Goal: Check status: Check status

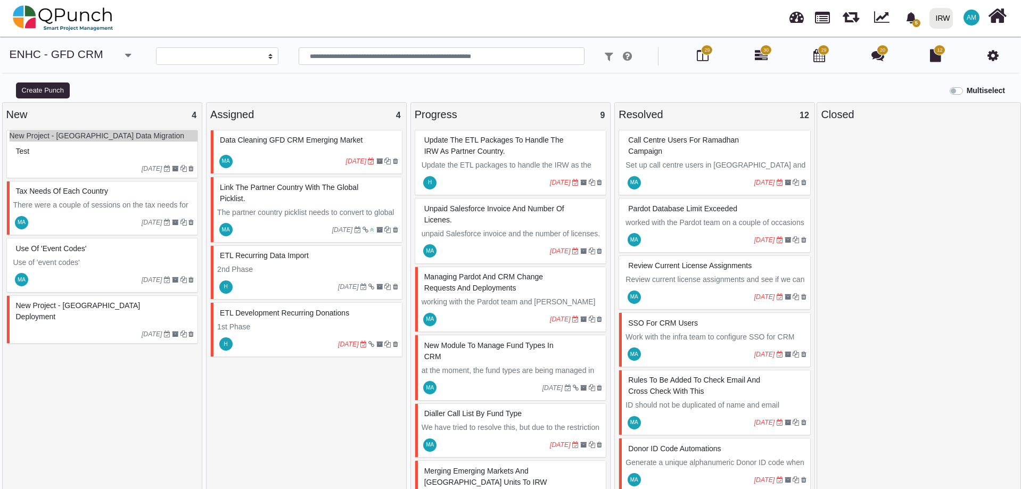
select select
click at [86, 2] on img at bounding box center [63, 18] width 101 height 32
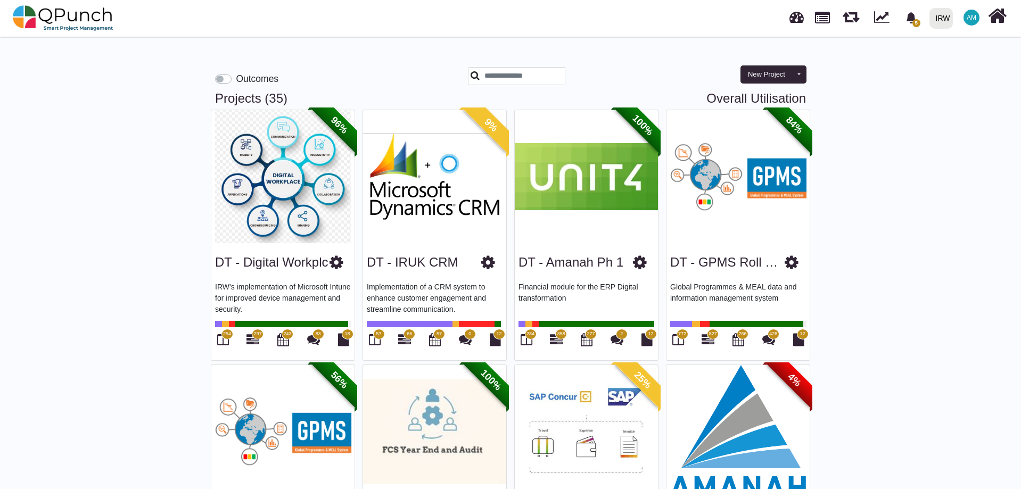
click at [236, 82] on label "Outcomes" at bounding box center [257, 79] width 43 height 14
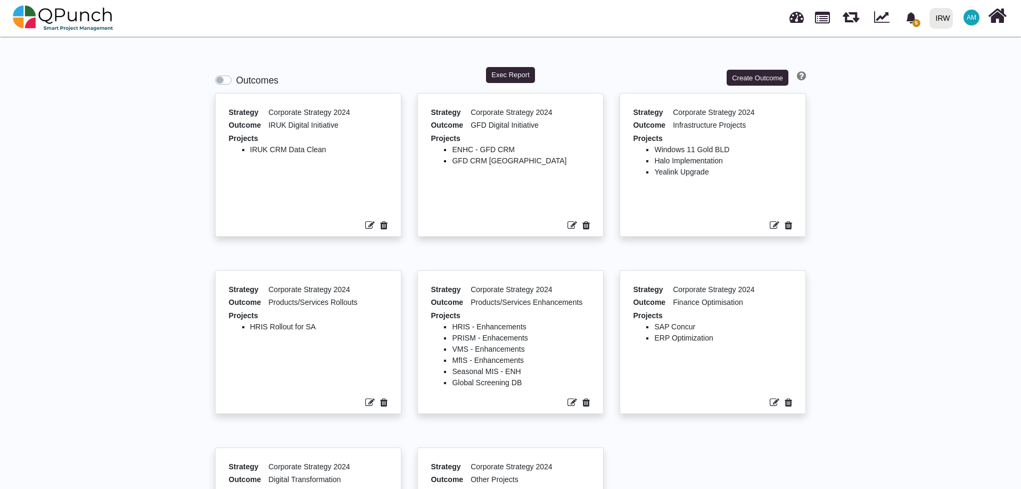
drag, startPoint x: 266, startPoint y: 125, endPoint x: 361, endPoint y: 121, distance: 95.8
click at [361, 121] on div "Outcome IRUK Digital Initiative" at bounding box center [308, 126] width 159 height 13
drag, startPoint x: 247, startPoint y: 150, endPoint x: 322, endPoint y: 148, distance: 75.1
click at [322, 148] on ul "IRUK CRM Data Clean" at bounding box center [308, 178] width 159 height 69
click at [754, 76] on button "Create Outcome" at bounding box center [757, 78] width 62 height 16
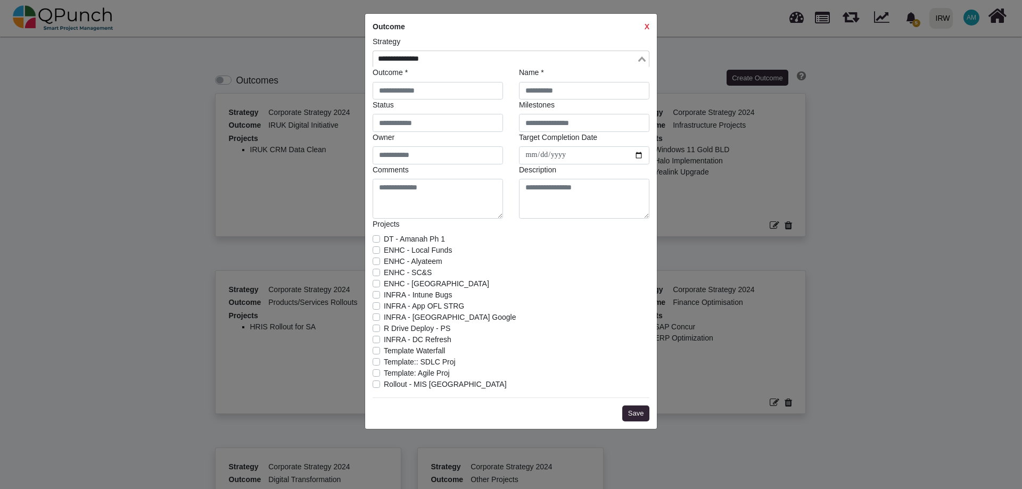
click at [494, 62] on input "Search for option" at bounding box center [504, 59] width 261 height 12
click at [494, 61] on input "Search for option" at bounding box center [504, 59] width 261 height 12
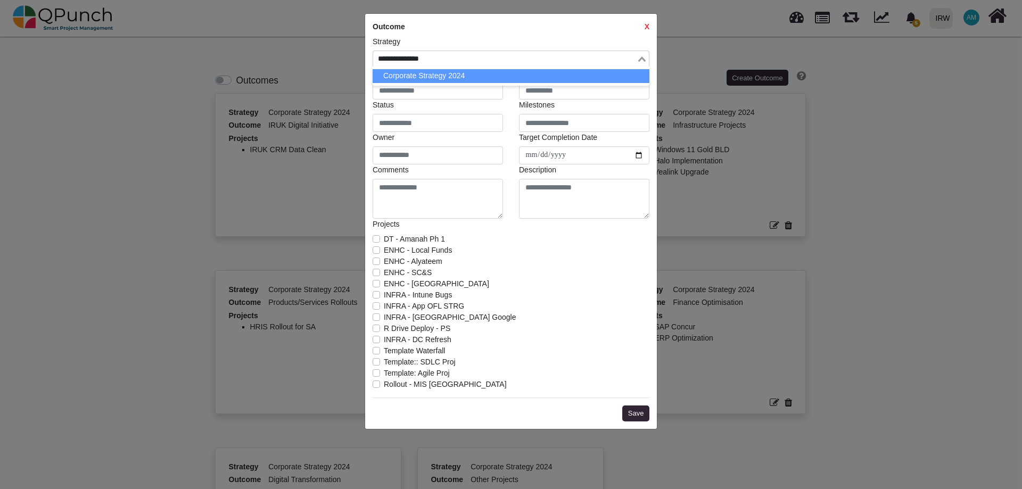
click at [301, 61] on div "Outcome X Strategy Loading... Corporate Strategy 2024 Outcome * Name * Status M…" at bounding box center [511, 244] width 1022 height 489
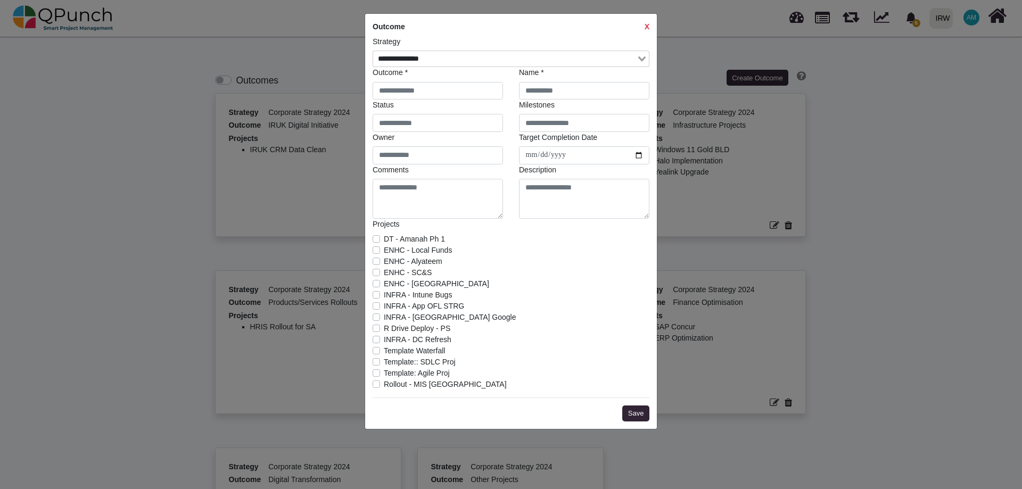
click at [647, 26] on strong "X" at bounding box center [646, 26] width 5 height 9
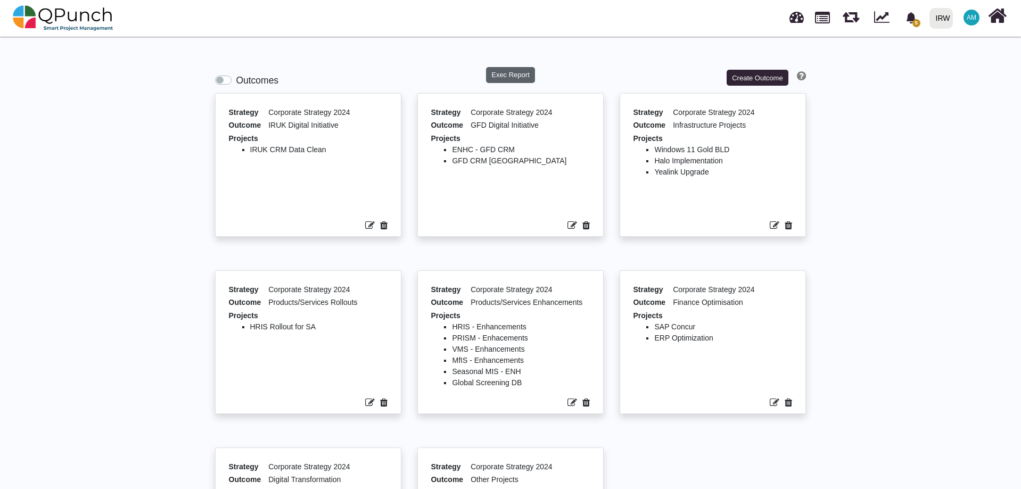
click at [499, 76] on button "Exec Report" at bounding box center [510, 75] width 49 height 16
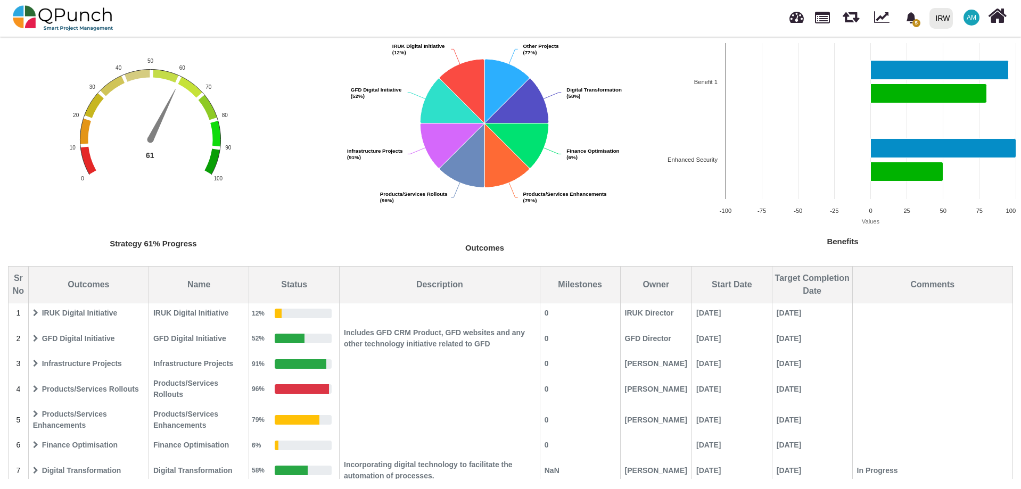
scroll to position [103, 0]
click at [35, 334] on icon at bounding box center [35, 337] width 5 height 7
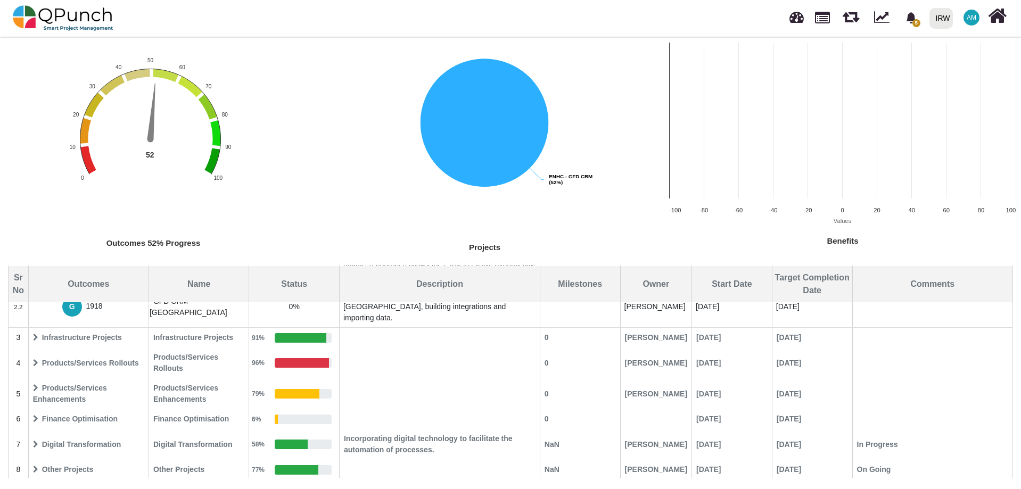
scroll to position [222, 0]
click at [36, 445] on icon at bounding box center [35, 442] width 5 height 7
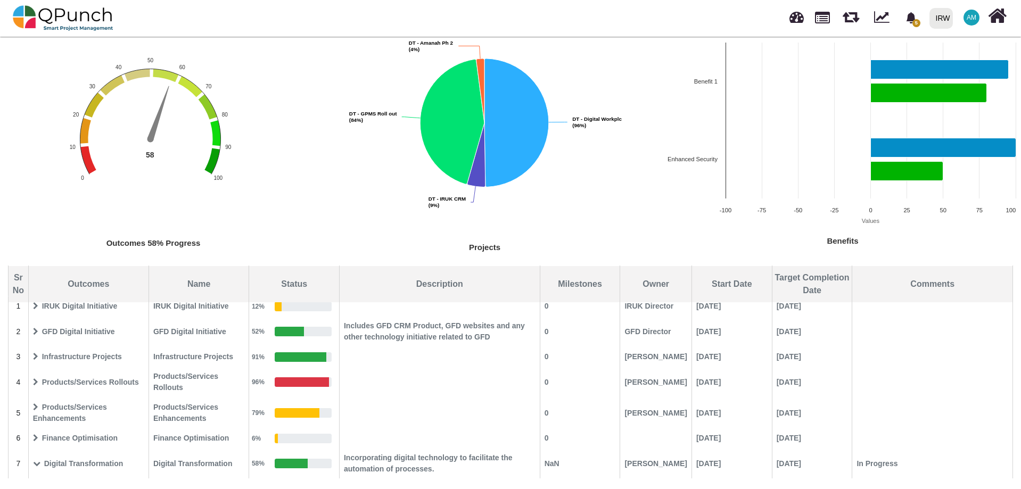
scroll to position [0, 0]
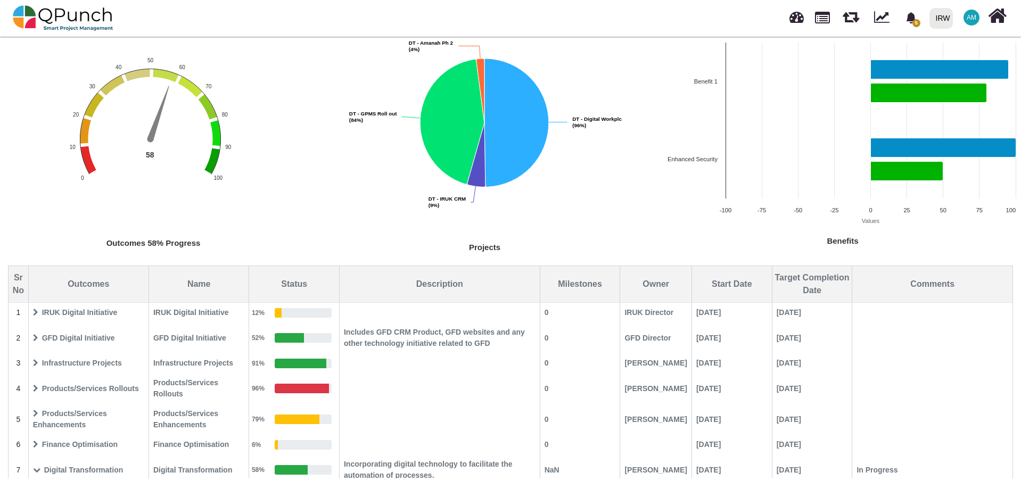
click at [39, 311] on span "IRUK Digital Initiative" at bounding box center [88, 312] width 119 height 19
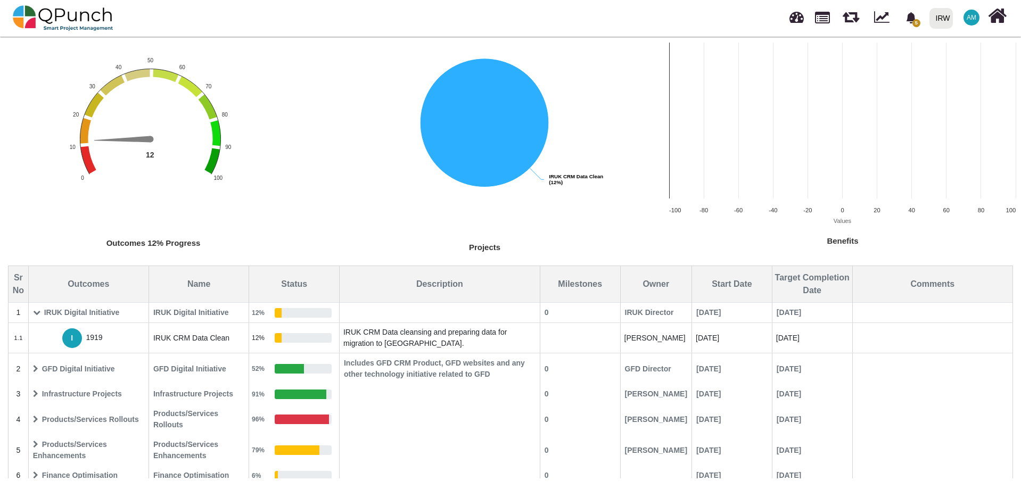
click at [35, 371] on icon at bounding box center [35, 368] width 5 height 7
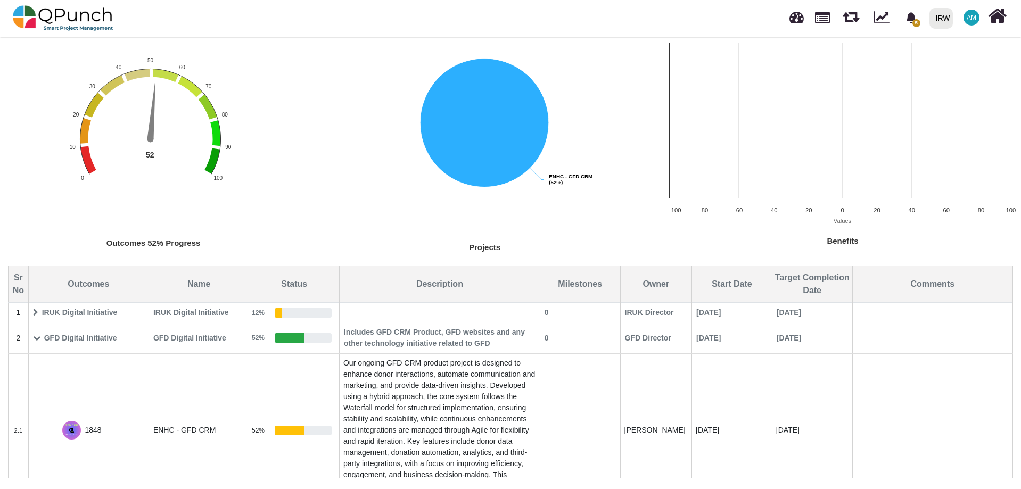
click at [69, 333] on span "GFD Digital Initiative" at bounding box center [88, 338] width 119 height 19
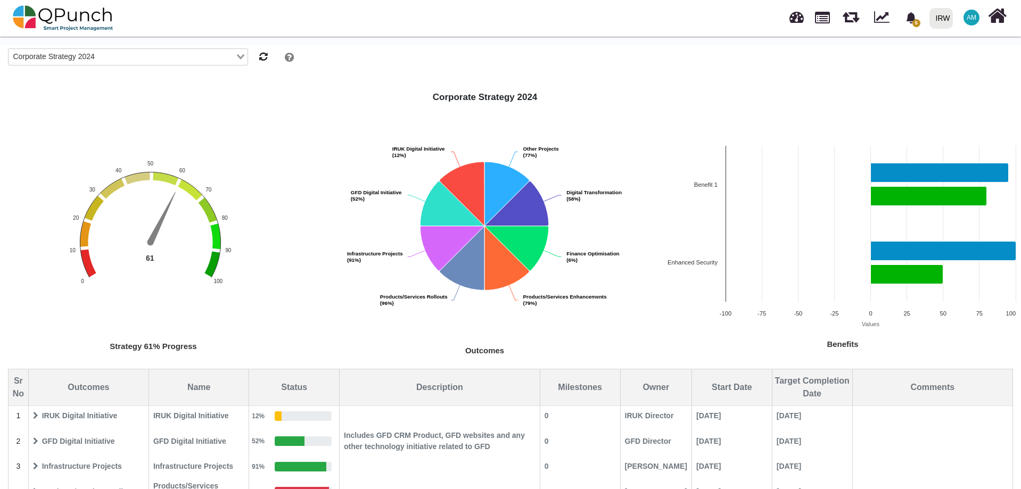
click at [140, 59] on input "Search for option" at bounding box center [166, 57] width 136 height 12
